Goal: Information Seeking & Learning: Learn about a topic

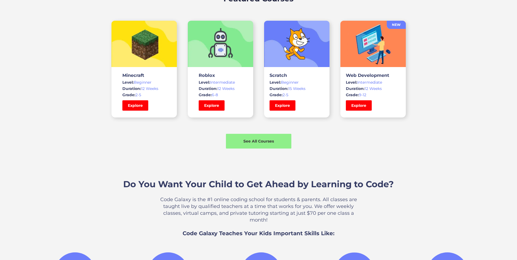
scroll to position [382, 0]
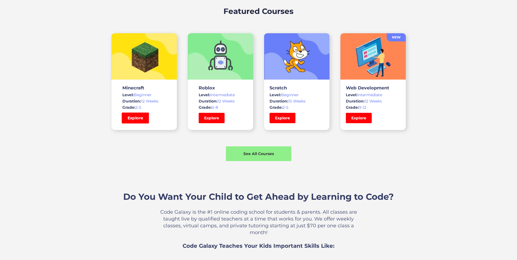
click at [134, 116] on link "Explore" at bounding box center [135, 118] width 27 height 11
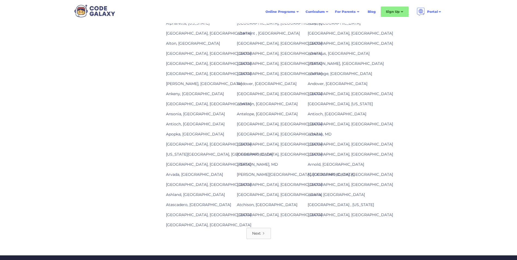
scroll to position [627, 0]
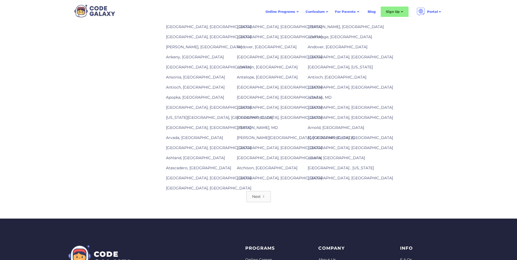
click at [256, 195] on div "Next" at bounding box center [256, 196] width 9 height 5
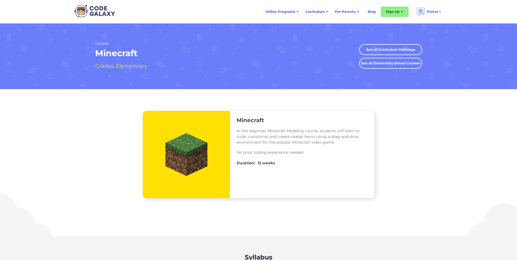
scroll to position [627, 0]
